Goal: Task Accomplishment & Management: Manage account settings

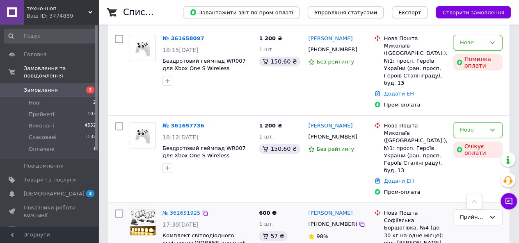
scroll to position [123, 0]
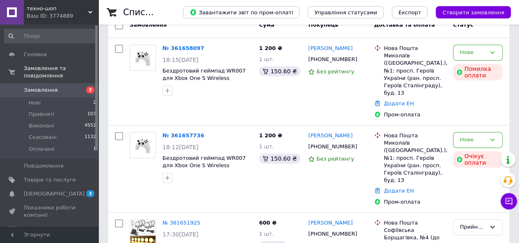
scroll to position [123, 0]
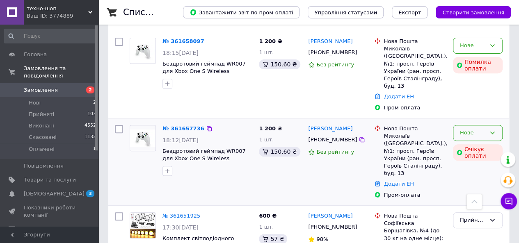
click at [493, 130] on icon at bounding box center [492, 133] width 7 height 7
click at [474, 173] on li "Скасовано" at bounding box center [477, 180] width 49 height 15
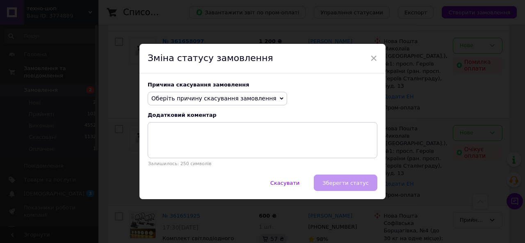
click at [254, 97] on span "Оберіть причину скасування замовлення" at bounding box center [213, 98] width 125 height 7
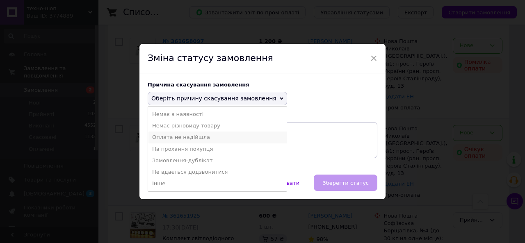
click at [179, 141] on li "Оплата не надійшла" at bounding box center [217, 137] width 139 height 11
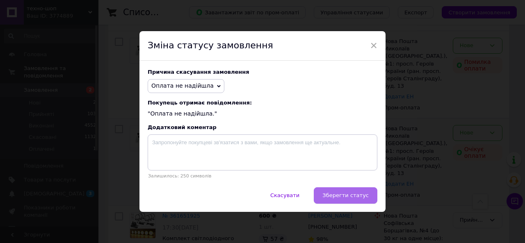
click at [339, 201] on button "Зберегти статус" at bounding box center [346, 195] width 64 height 16
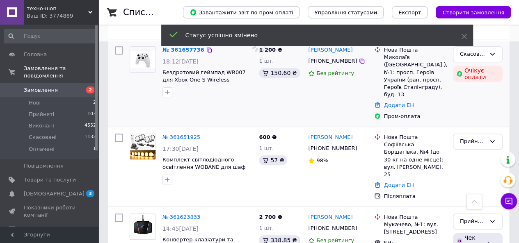
scroll to position [205, 0]
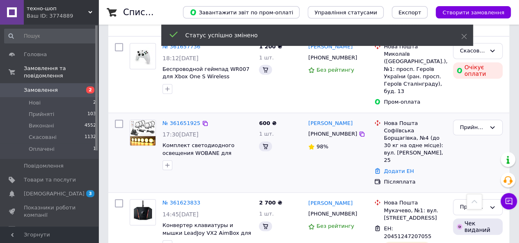
click at [177, 131] on span "17:30[DATE]" at bounding box center [180, 134] width 36 height 7
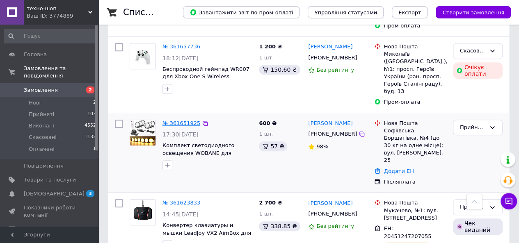
click at [177, 120] on link "№ 361651925" at bounding box center [181, 123] width 38 height 6
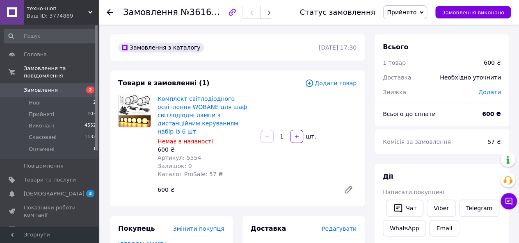
click at [60, 87] on span "Замовлення" at bounding box center [50, 90] width 52 height 7
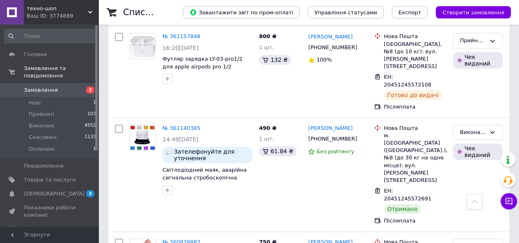
scroll to position [1804, 0]
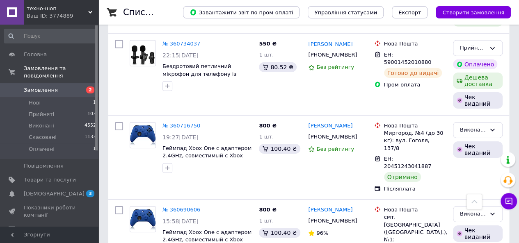
scroll to position [2871, 0]
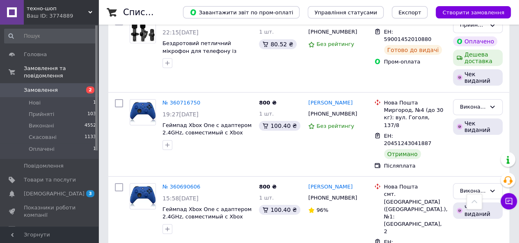
click at [32, 87] on span "Замовлення" at bounding box center [41, 90] width 34 height 7
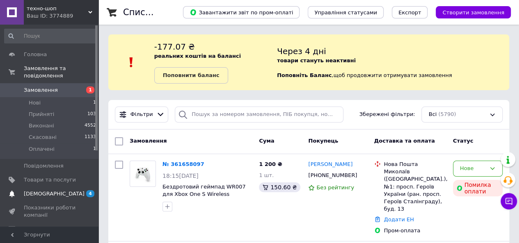
click at [90, 190] on span "4" at bounding box center [90, 193] width 8 height 7
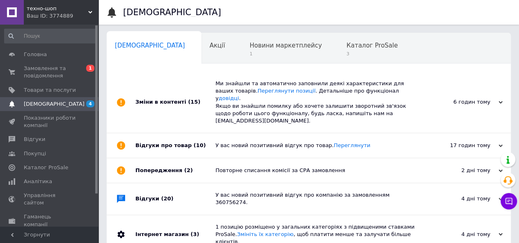
scroll to position [0, 2]
click at [344, 54] on span "3" at bounding box center [369, 54] width 51 height 6
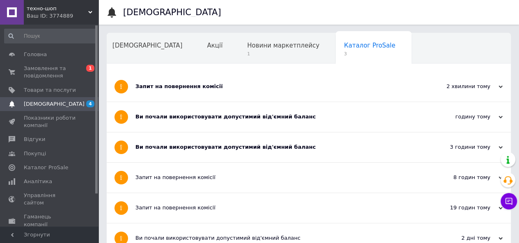
click at [148, 150] on div "Ви почали використовувати допустимий від'ємний баланс" at bounding box center [277, 147] width 285 height 7
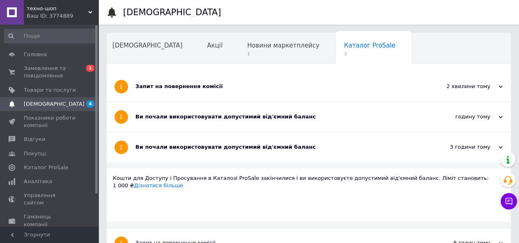
click at [152, 122] on div "Ви почали використовувати допустимий від'ємний баланс" at bounding box center [277, 117] width 285 height 30
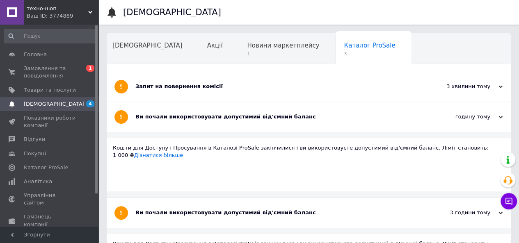
click at [157, 87] on div "Запит на повернення комісії" at bounding box center [277, 86] width 285 height 7
